Goal: Task Accomplishment & Management: Manage account settings

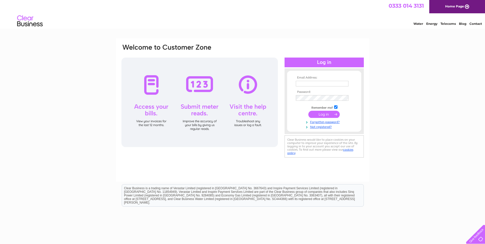
click at [315, 83] on input "text" at bounding box center [322, 84] width 53 height 6
type input "[EMAIL_ADDRESS][DOMAIN_NAME]"
click at [308, 111] on input "submit" at bounding box center [323, 114] width 31 height 7
click at [319, 114] on input "submit" at bounding box center [323, 114] width 31 height 7
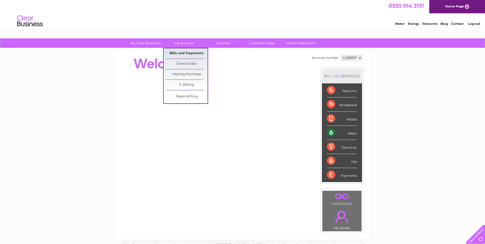
click at [187, 53] on link "Bills and Payments" at bounding box center [187, 53] width 42 height 10
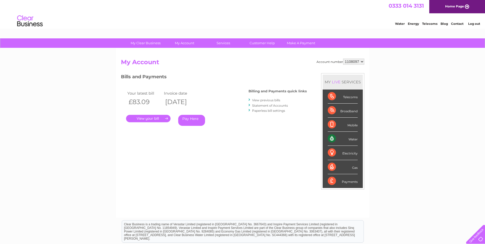
click at [144, 119] on link "." at bounding box center [148, 118] width 45 height 7
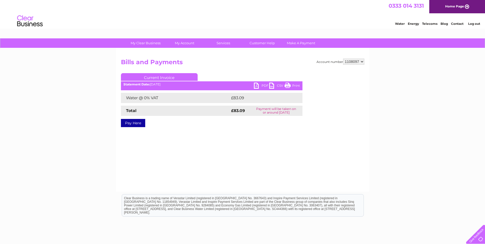
click at [264, 85] on link "PDF" at bounding box center [261, 86] width 15 height 7
